Goal: Task Accomplishment & Management: Use online tool/utility

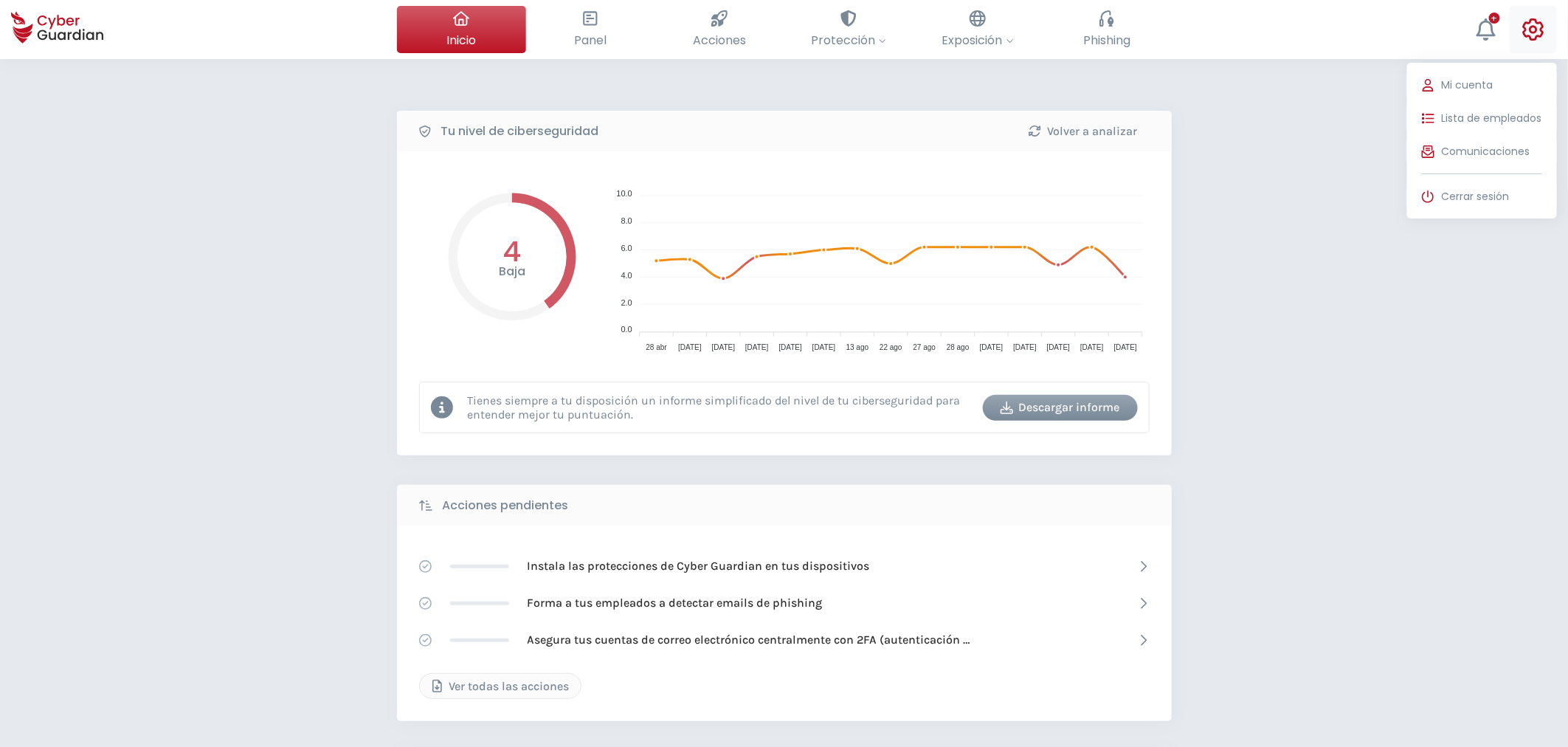
click at [1529, 32] on icon at bounding box center [1533, 29] width 22 height 22
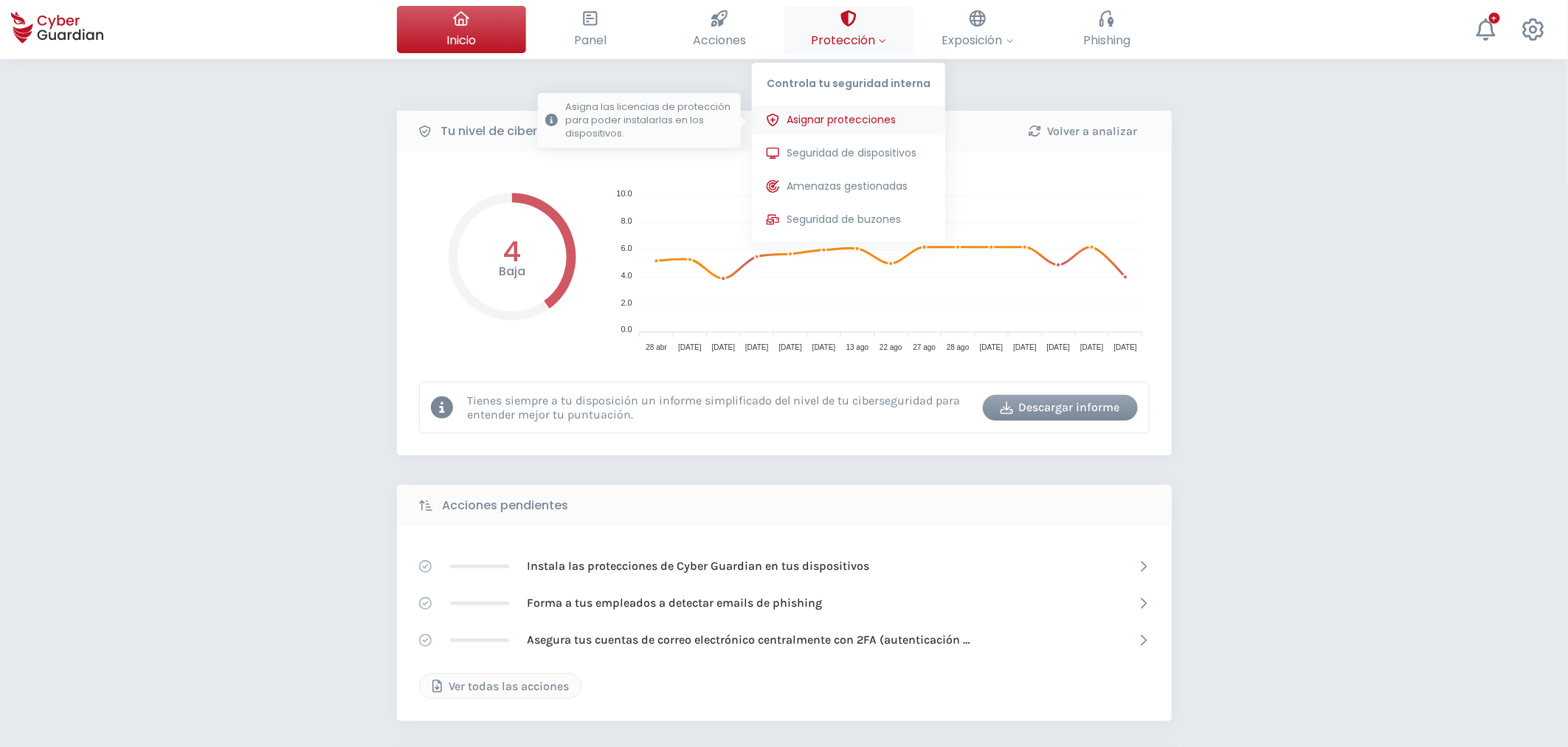
click at [822, 122] on span "Asignar protecciones" at bounding box center [841, 120] width 109 height 15
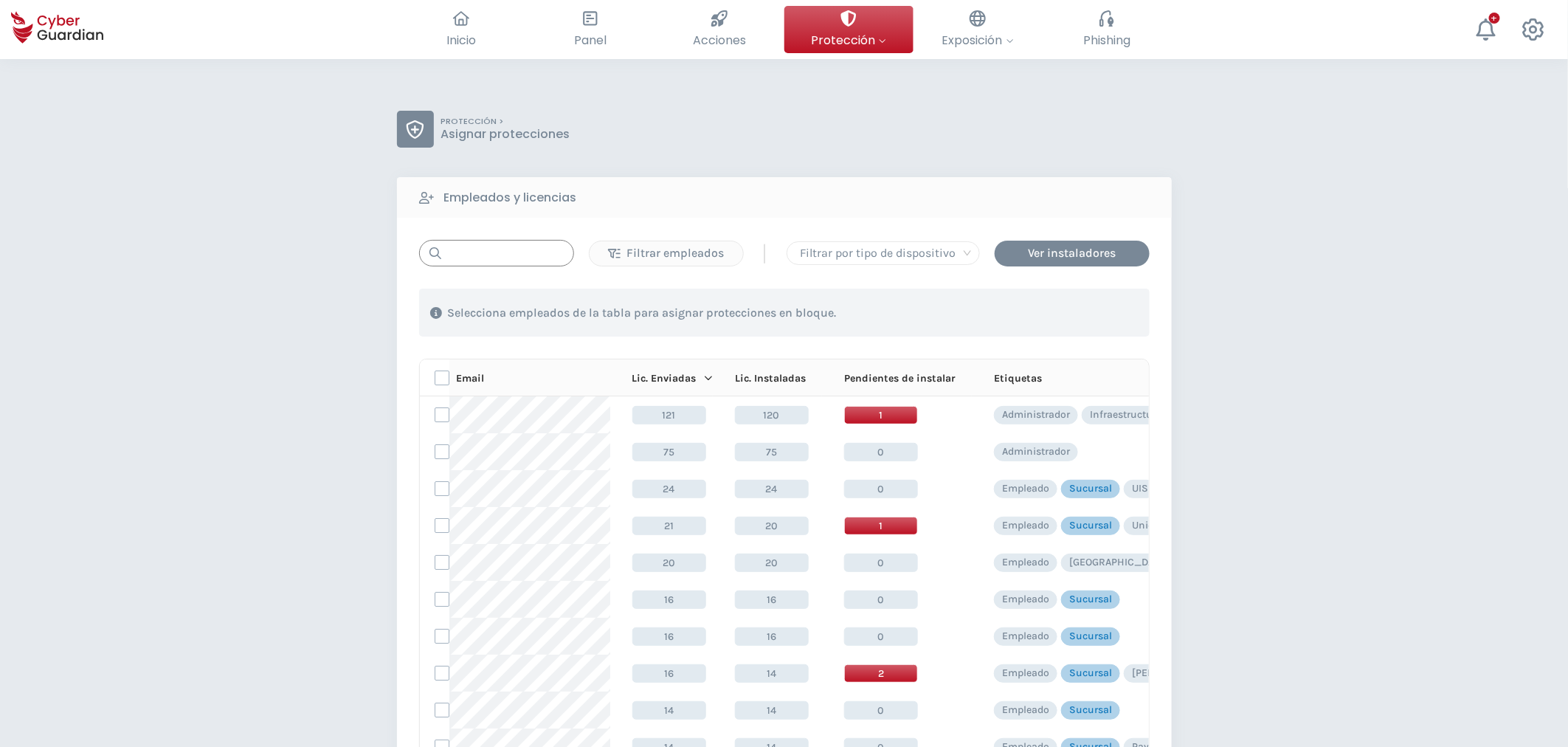
click at [494, 259] on input "text" at bounding box center [497, 253] width 155 height 27
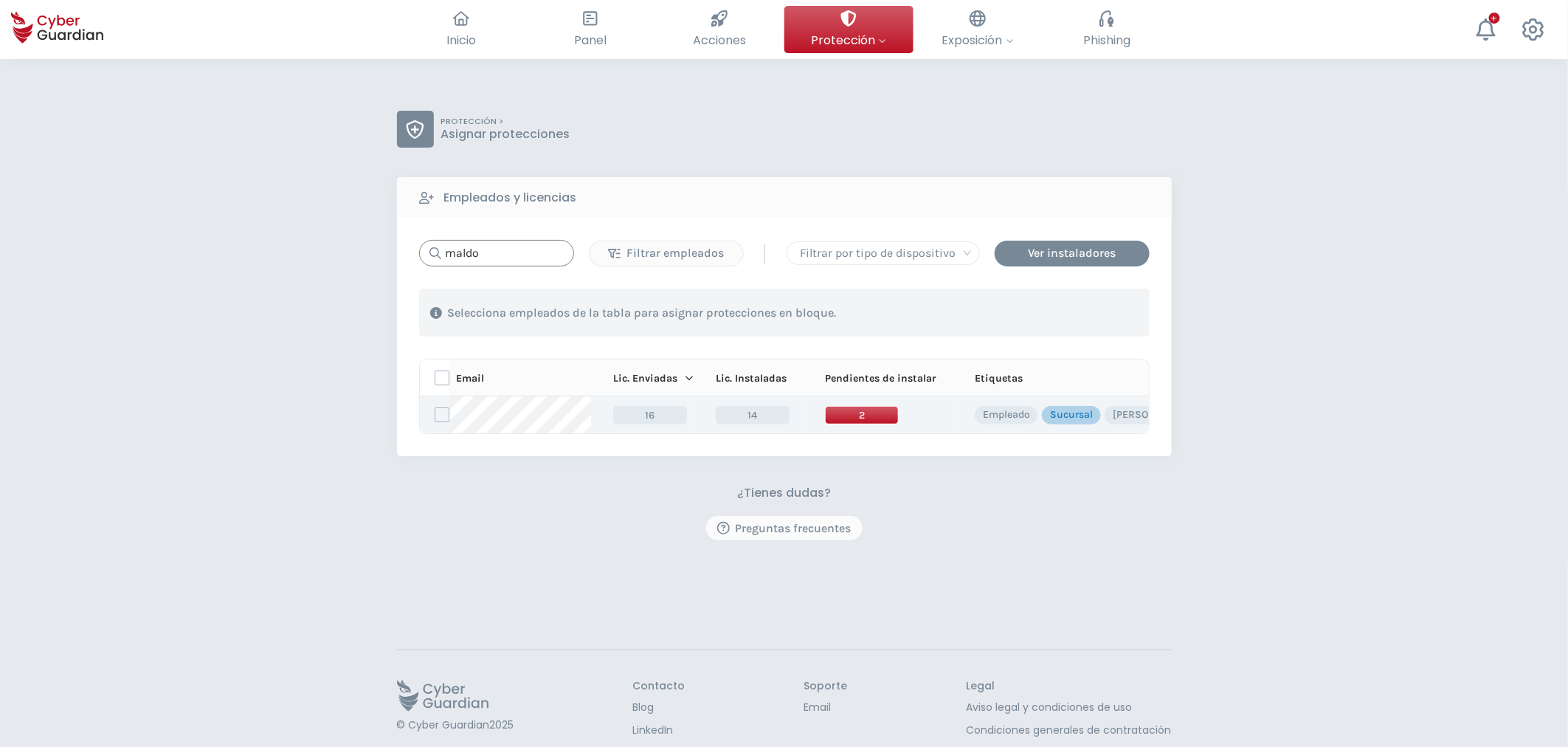
type input "maldo"
click at [854, 410] on span "2" at bounding box center [862, 415] width 74 height 19
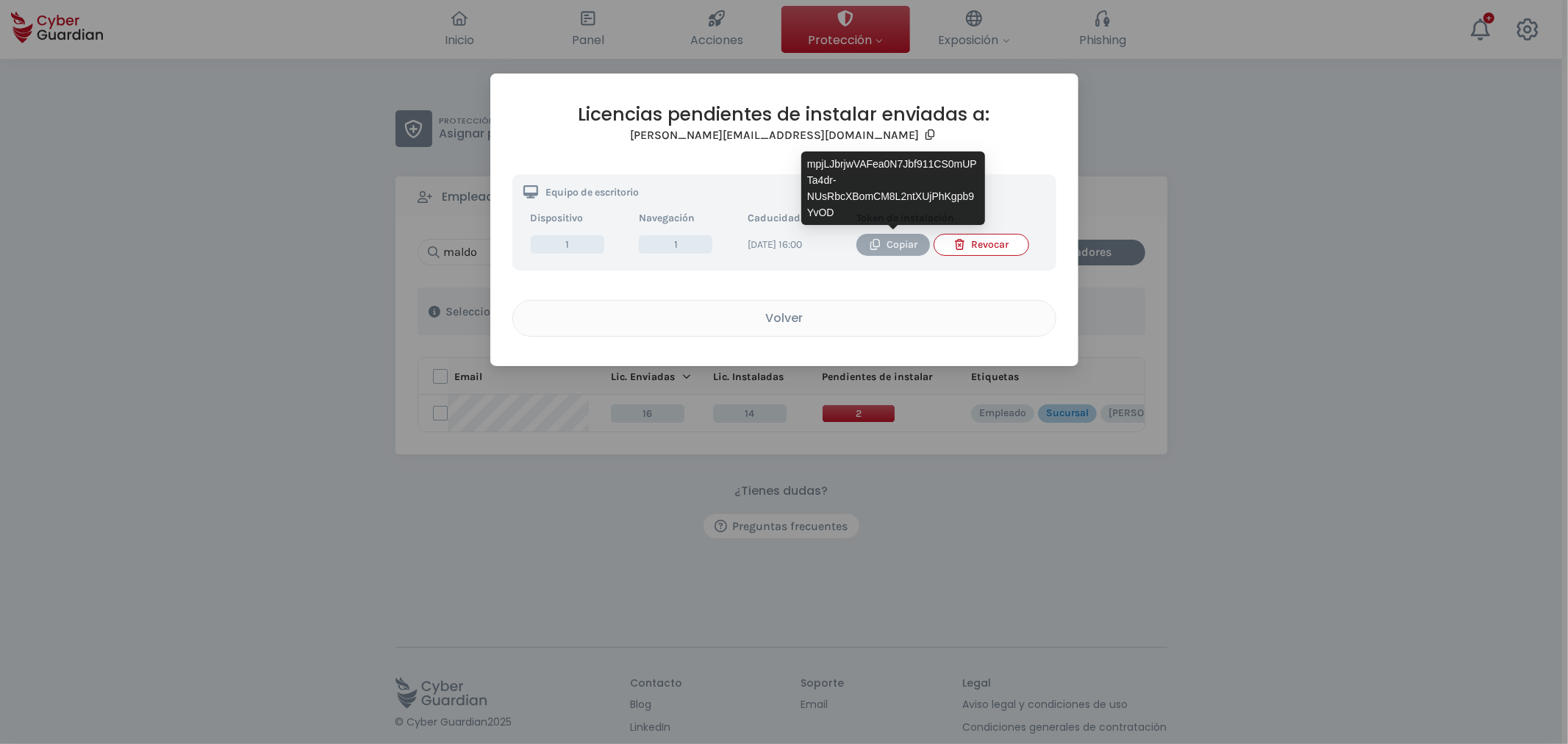
click at [902, 241] on div "Copiar" at bounding box center [893, 244] width 51 height 16
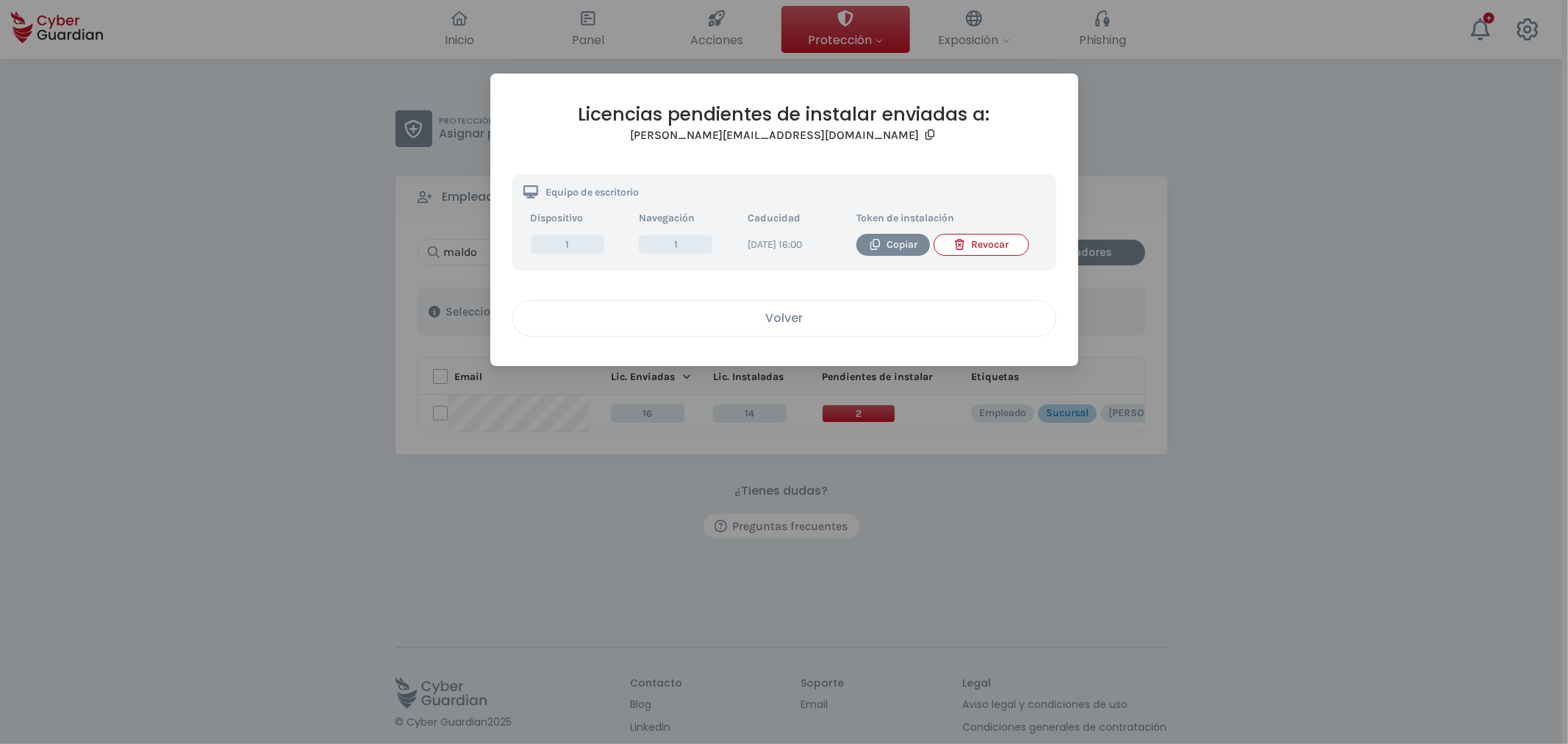
click at [795, 325] on div "Volver" at bounding box center [784, 318] width 520 height 18
